Goal: Task Accomplishment & Management: Manage account settings

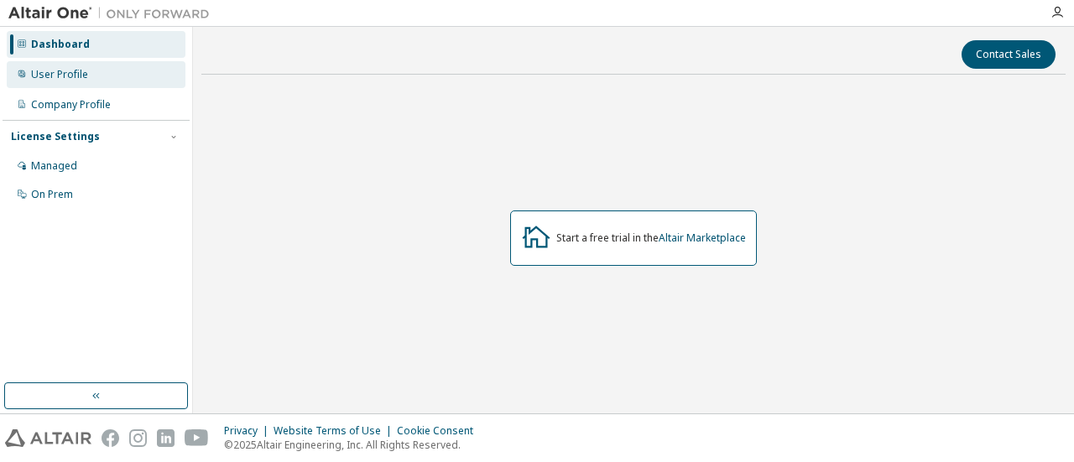
click at [87, 66] on div "User Profile" at bounding box center [96, 74] width 179 height 27
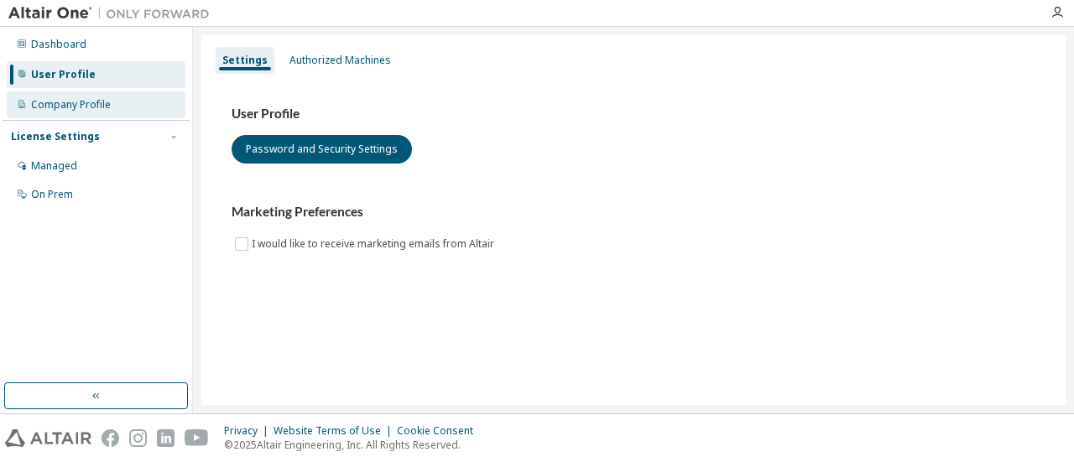
click at [107, 116] on div "Company Profile" at bounding box center [96, 104] width 179 height 27
